Goal: Communication & Community: Answer question/provide support

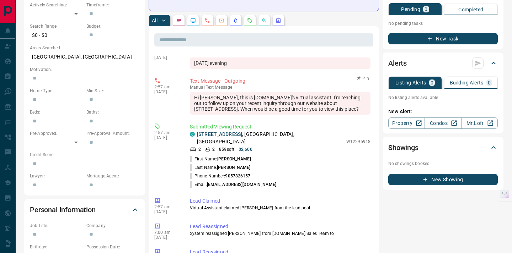
scroll to position [1257, 0]
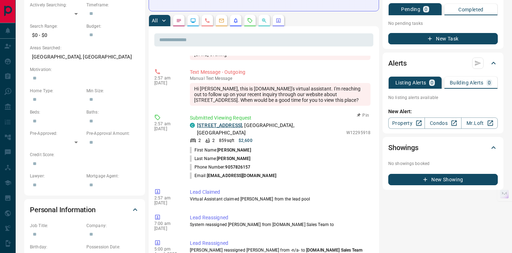
click at [242, 128] on link "[STREET_ADDRESS]" at bounding box center [219, 126] width 45 height 6
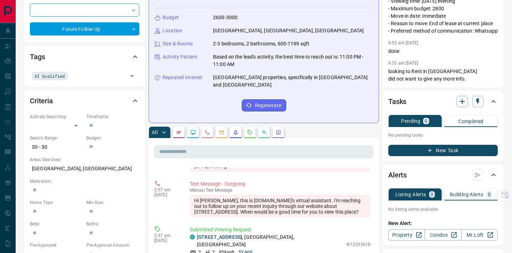
scroll to position [0, 0]
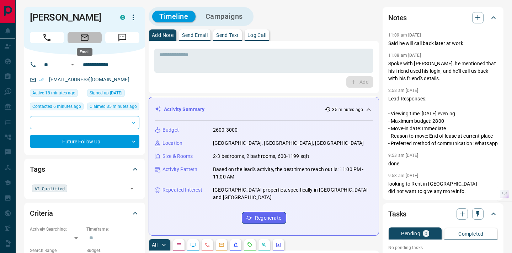
click at [83, 37] on icon "Email" at bounding box center [84, 37] width 9 height 9
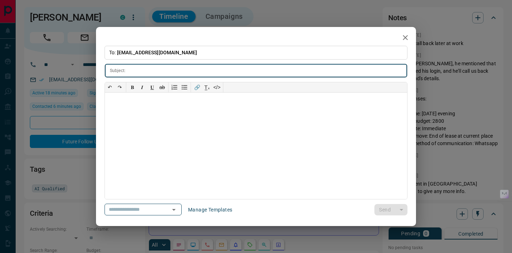
click at [405, 35] on icon "button" at bounding box center [405, 37] width 9 height 9
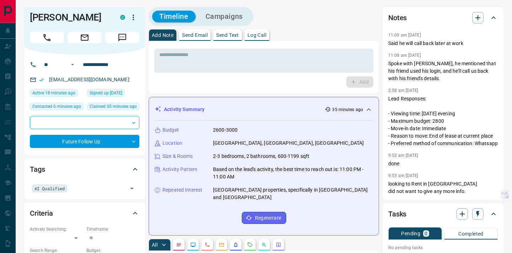
click at [123, 39] on icon "Message" at bounding box center [122, 38] width 8 height 8
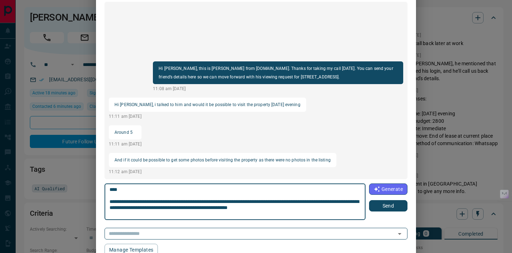
scroll to position [0, 0]
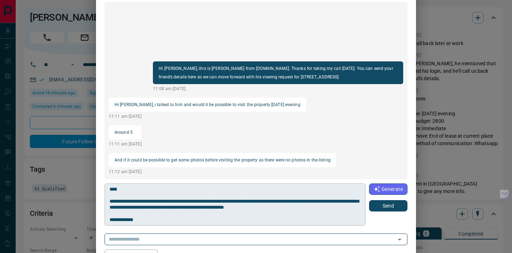
click at [140, 220] on textarea "**********" at bounding box center [234, 205] width 250 height 36
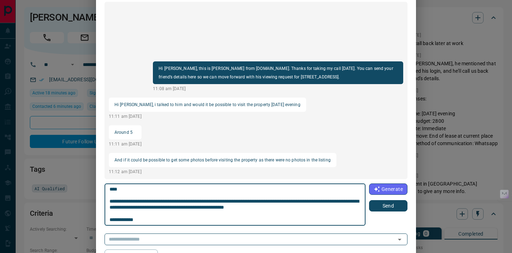
scroll to position [1, 0]
drag, startPoint x: 140, startPoint y: 220, endPoint x: 101, endPoint y: 215, distance: 39.0
click at [101, 215] on div "**********" at bounding box center [256, 122] width 320 height 280
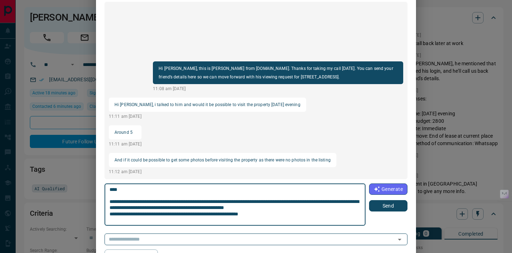
scroll to position [0, 0]
type textarea "**********"
click at [387, 207] on button "Send" at bounding box center [388, 205] width 38 height 11
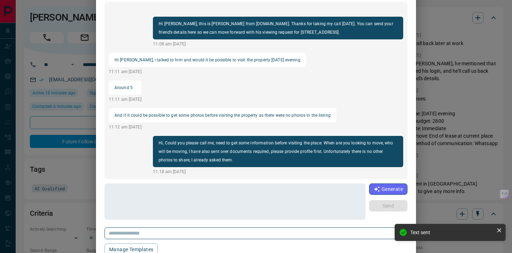
scroll to position [413, 0]
click at [80, 52] on div "[PERSON_NAME] [PHONE_NUMBER] Hi [PERSON_NAME], this is [PERSON_NAME] from [DOMA…" at bounding box center [256, 126] width 512 height 253
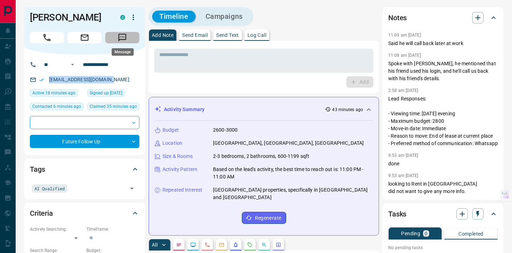
click at [129, 37] on button "Message" at bounding box center [122, 37] width 34 height 11
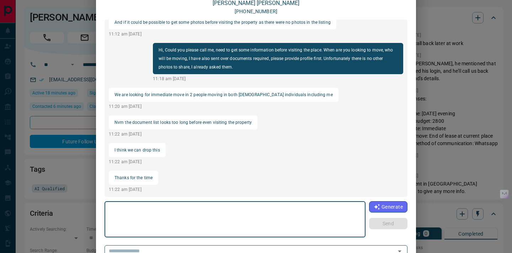
scroll to position [72, 0]
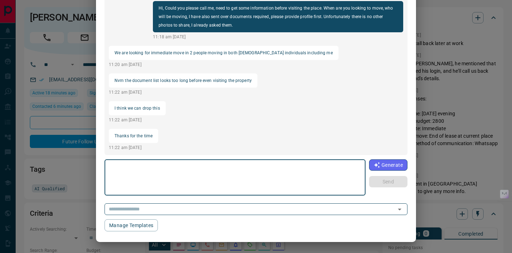
click at [202, 172] on textarea at bounding box center [234, 178] width 251 height 30
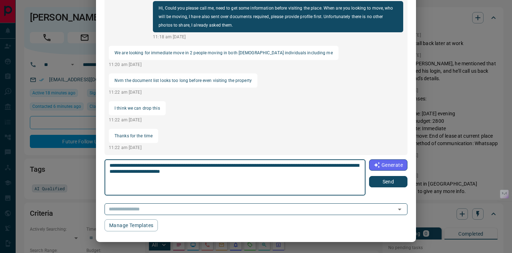
type textarea "**********"
click at [391, 185] on button "Send" at bounding box center [388, 181] width 38 height 11
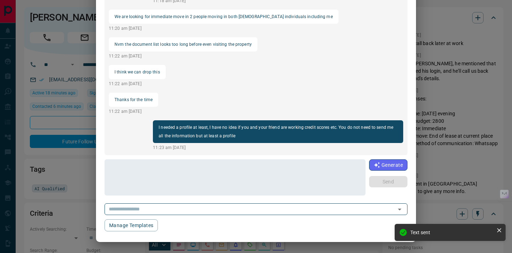
scroll to position [553, 0]
click at [425, 28] on div "[PERSON_NAME] [PHONE_NUMBER] Hi [PERSON_NAME], this is [PERSON_NAME] from [DOMA…" at bounding box center [256, 126] width 512 height 253
